Goal: Task Accomplishment & Management: Use online tool/utility

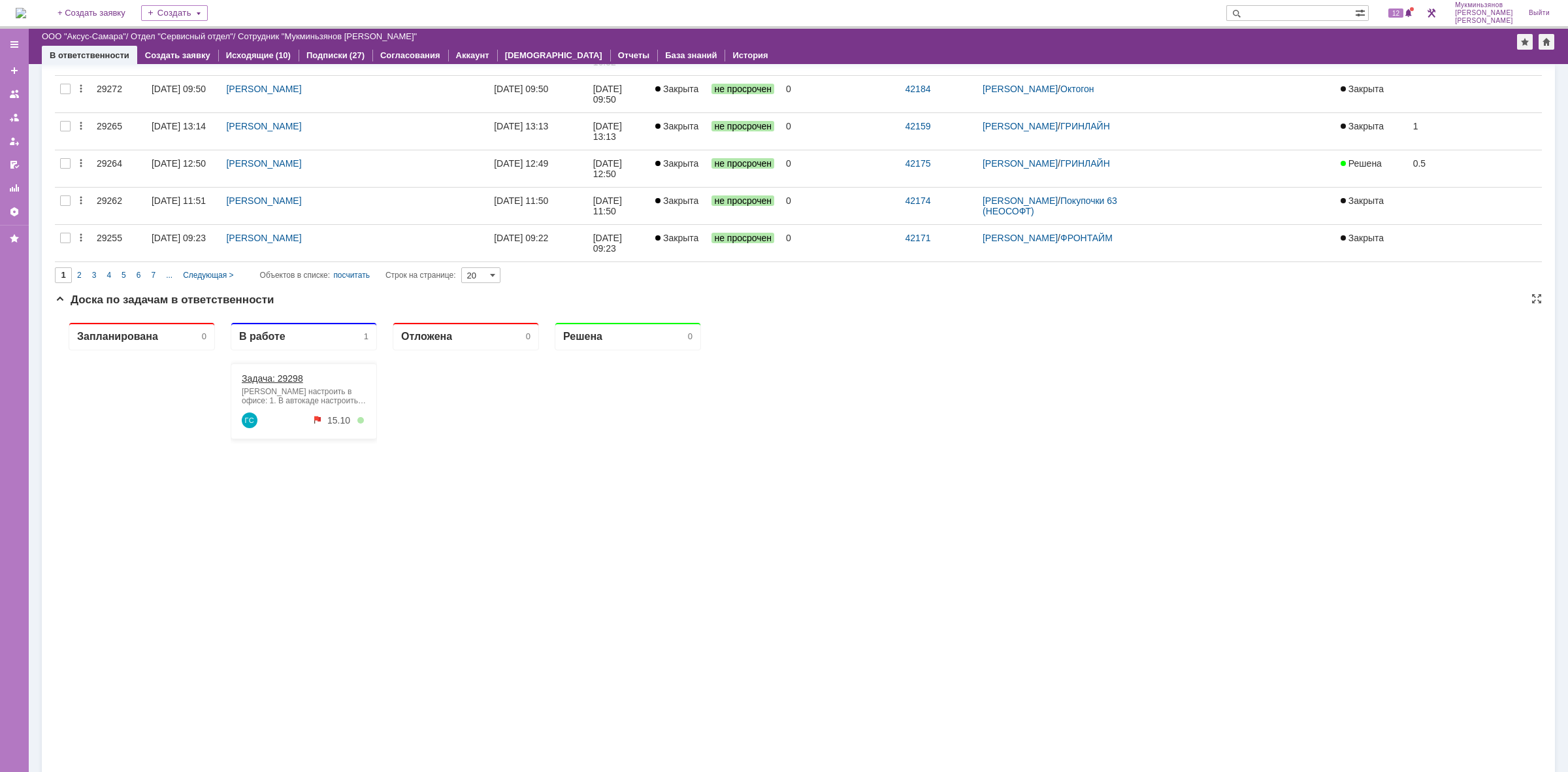
click at [278, 381] on link "Задача: 29298" at bounding box center [272, 378] width 61 height 10
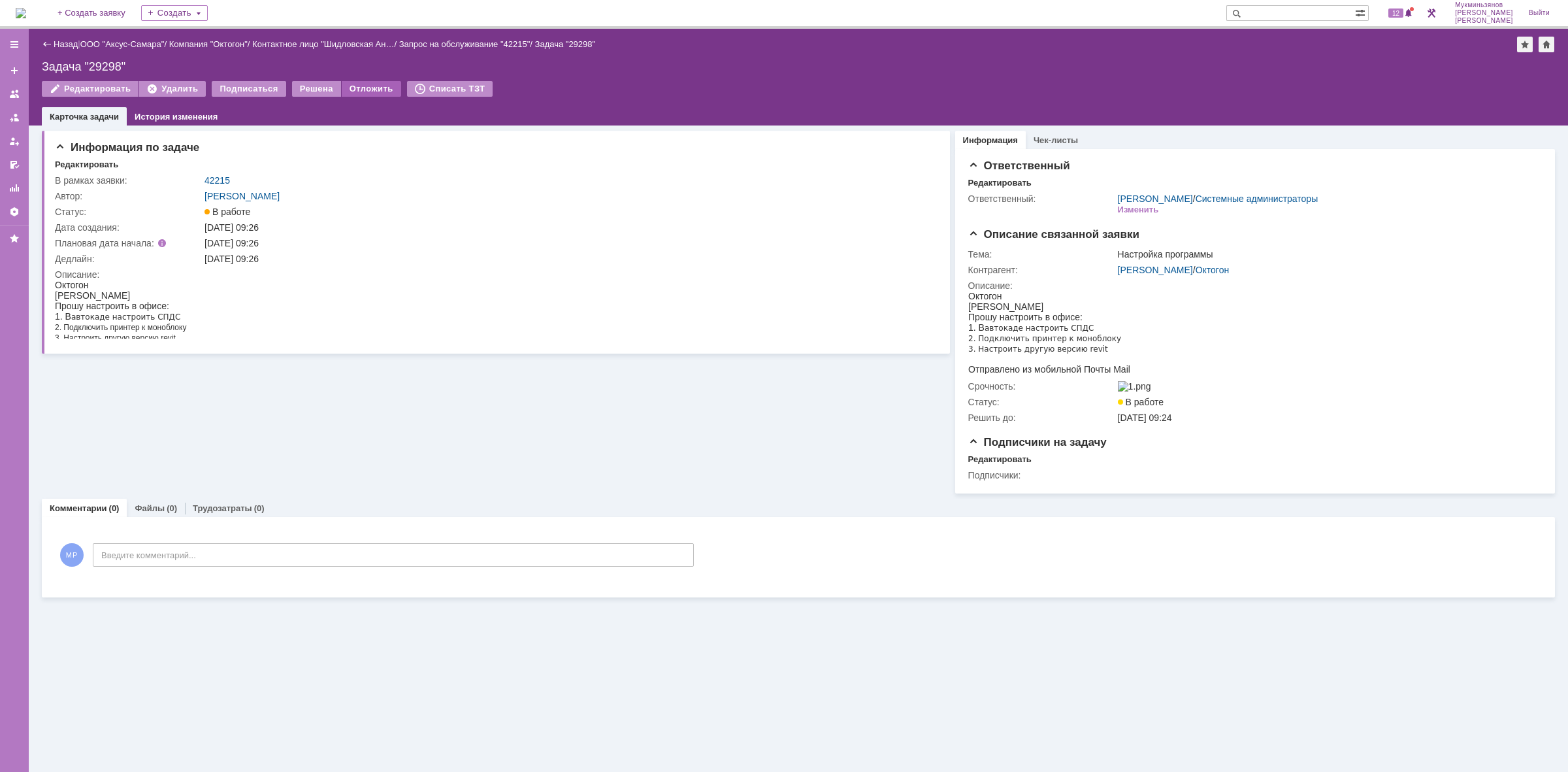
click at [364, 85] on div "Отложить" at bounding box center [371, 88] width 59 height 16
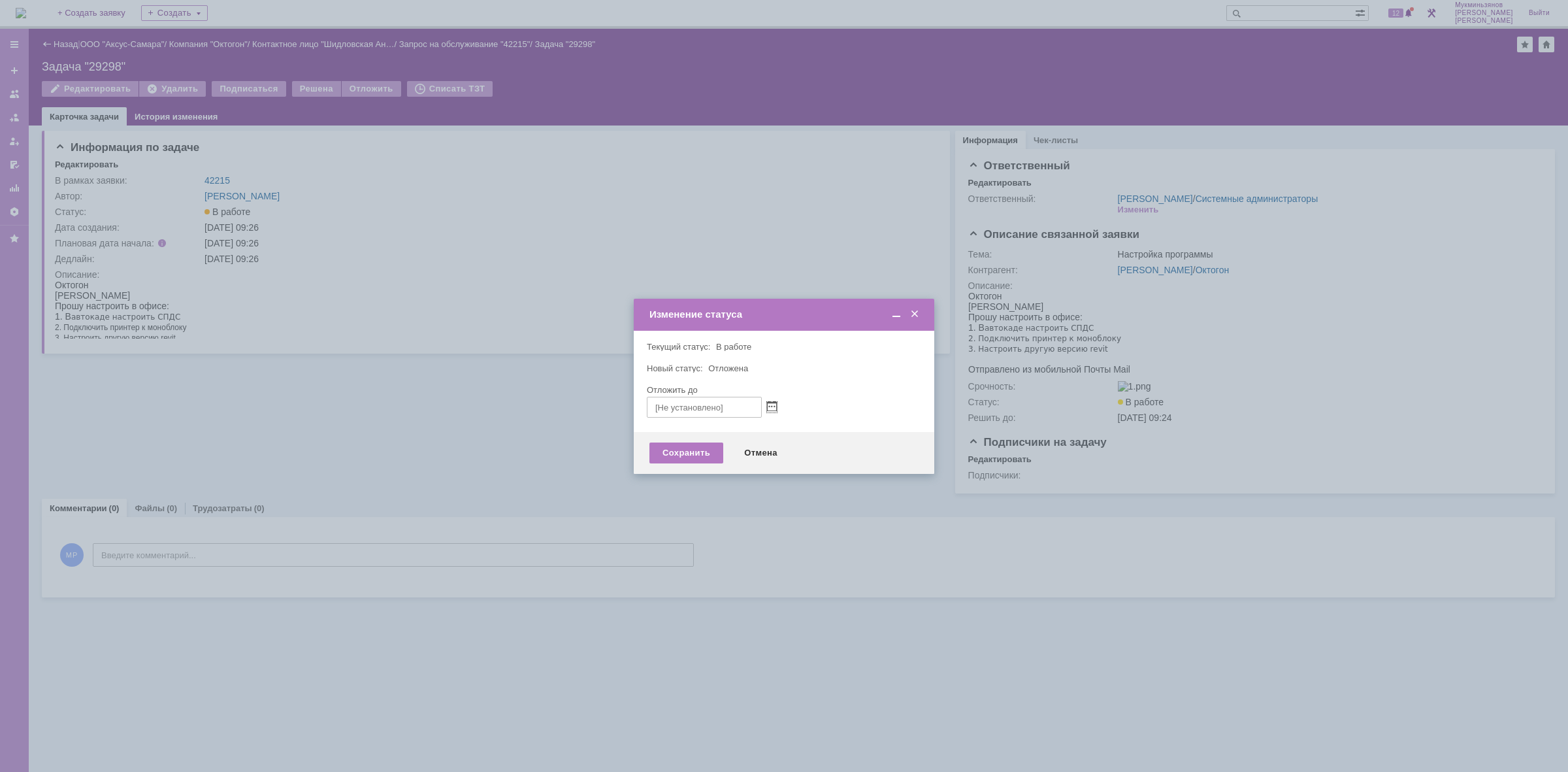
click at [764, 403] on div at bounding box center [770, 407] width 15 height 11
click at [768, 406] on div at bounding box center [770, 407] width 15 height 11
click at [773, 406] on span at bounding box center [772, 407] width 9 height 10
click at [733, 478] on div "17" at bounding box center [735, 484] width 13 height 11
type input "17.10.2025 13:25"
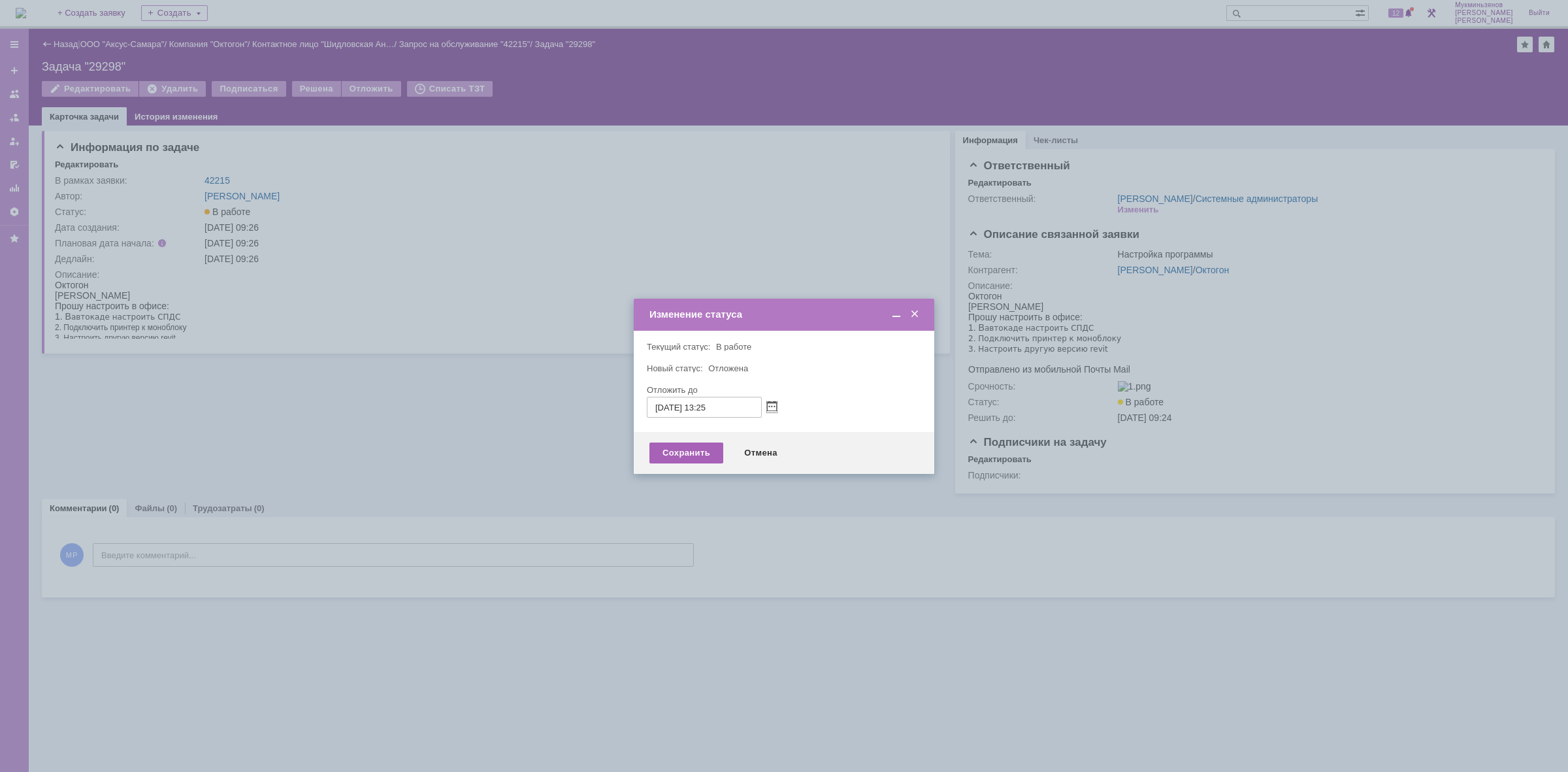
click at [693, 461] on div "Сохранить" at bounding box center [686, 453] width 74 height 21
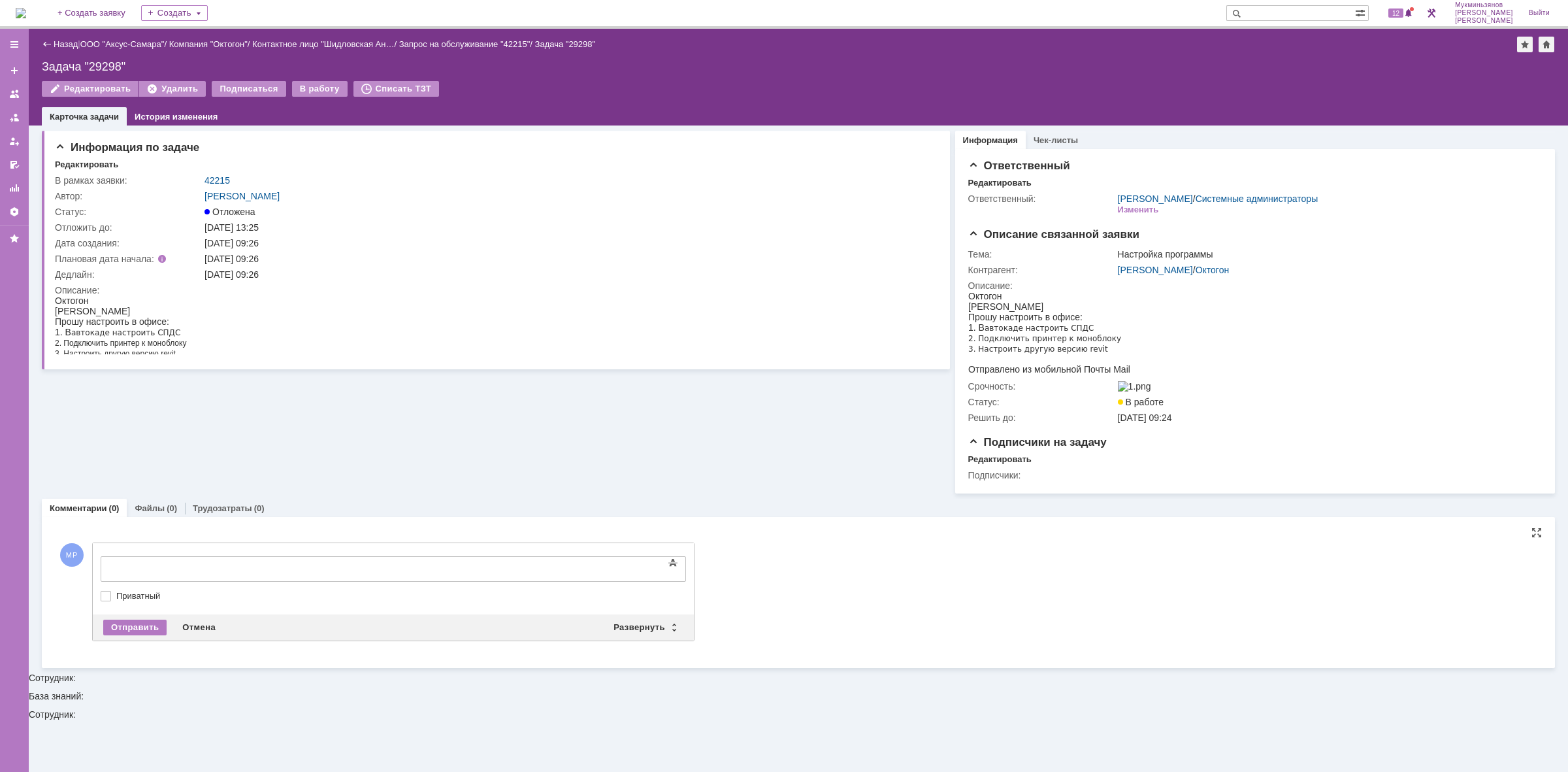
click at [242, 564] on div at bounding box center [208, 567] width 186 height 10
click at [155, 629] on div "Отправить" at bounding box center [135, 627] width 64 height 16
click at [26, 10] on img at bounding box center [21, 12] width 10 height 10
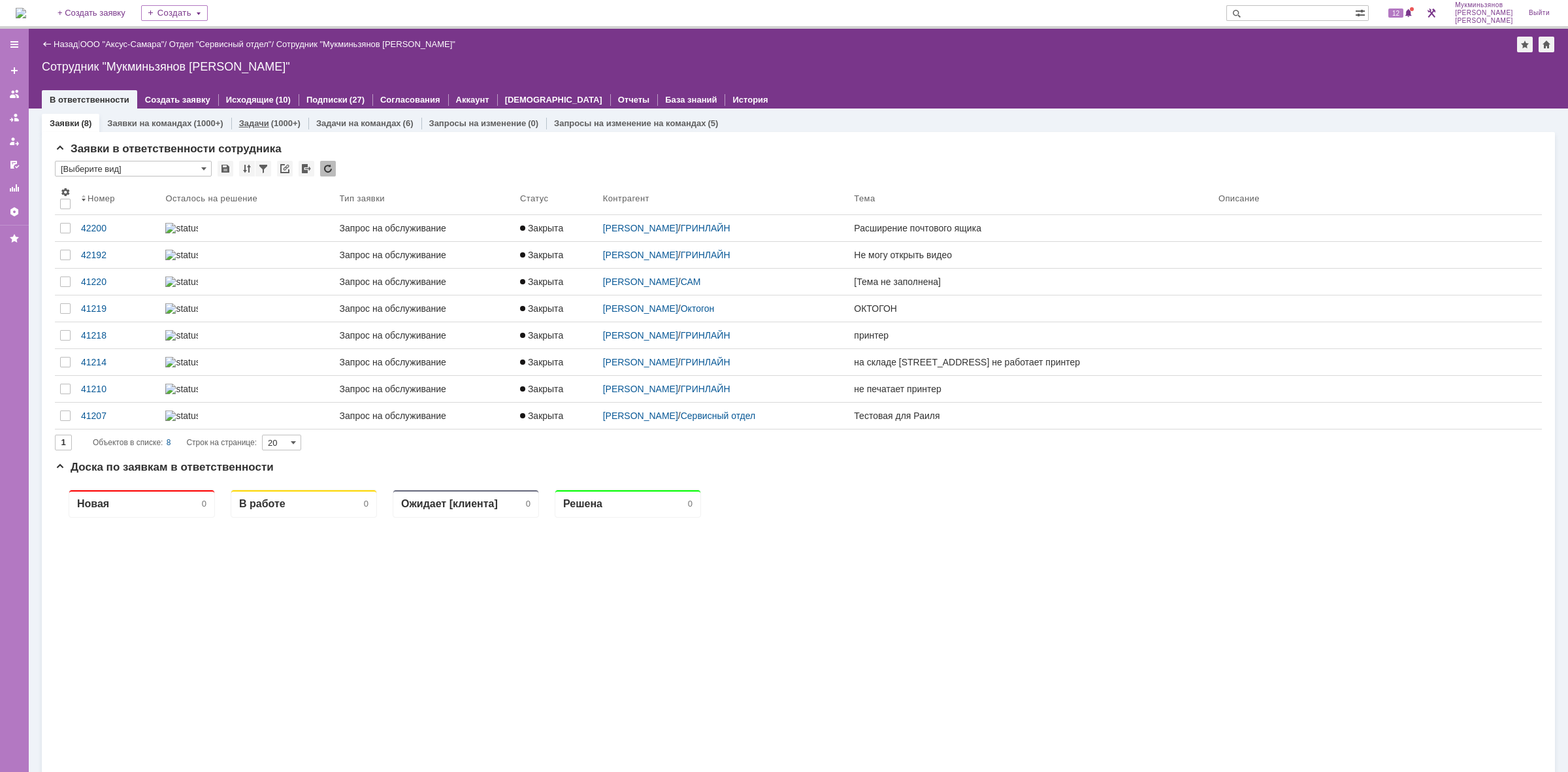
click at [289, 126] on div "(1000+)" at bounding box center [285, 123] width 29 height 9
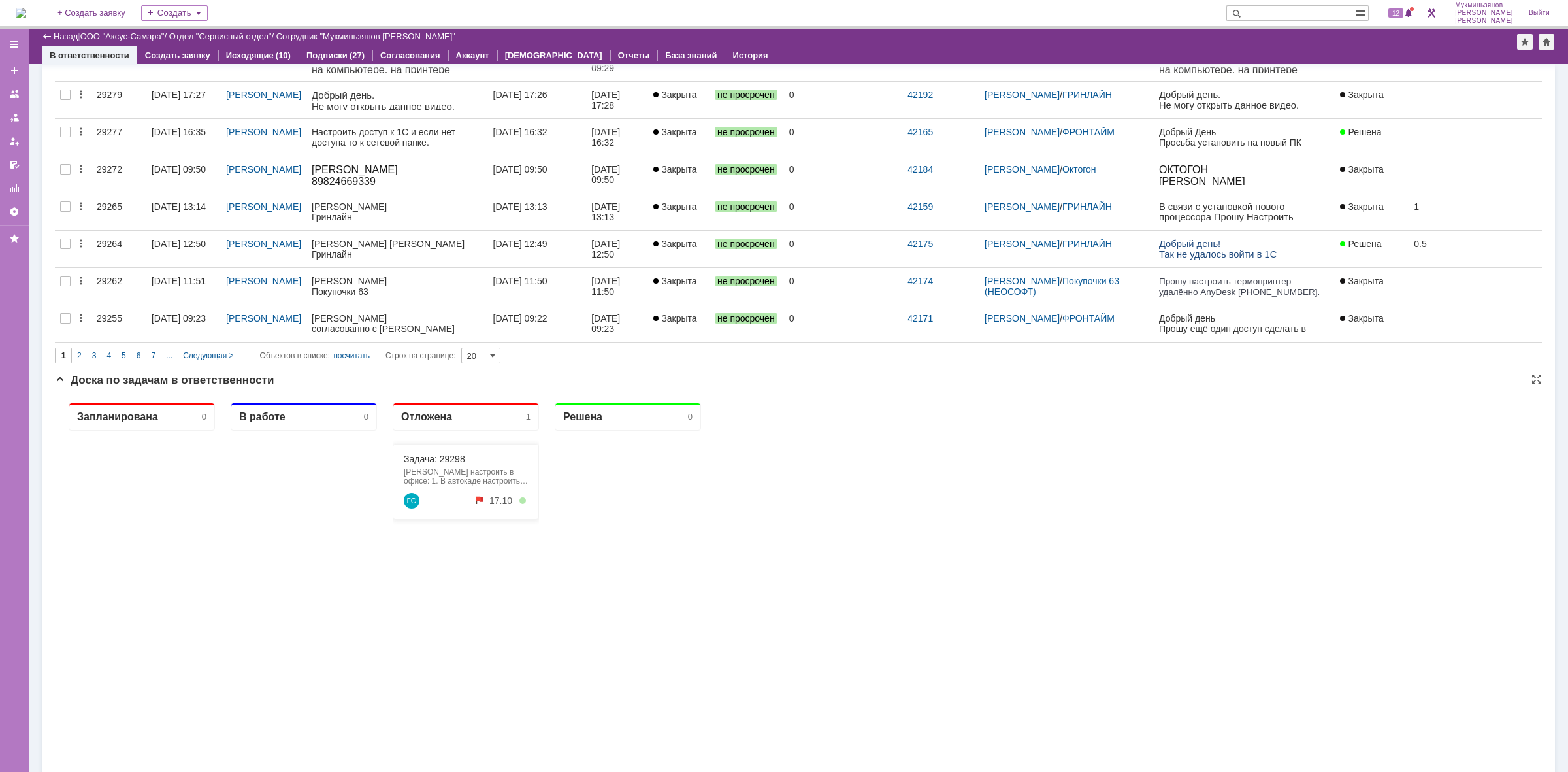
scroll to position [573, 0]
